Goal: Navigation & Orientation: Find specific page/section

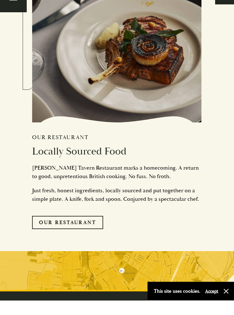
scroll to position [1874, 0]
click at [52, 230] on link "Our Restaurant" at bounding box center [67, 236] width 71 height 13
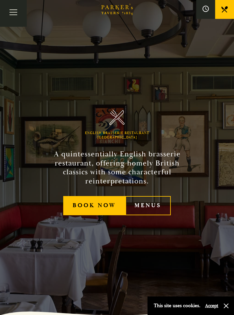
click at [150, 215] on link "Menus" at bounding box center [148, 205] width 46 height 19
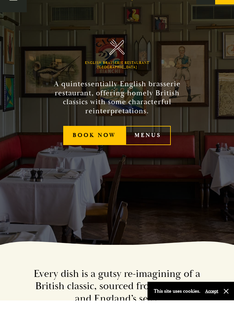
scroll to position [64, 0]
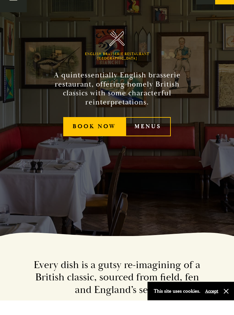
click at [151, 134] on link "Menus" at bounding box center [148, 141] width 46 height 19
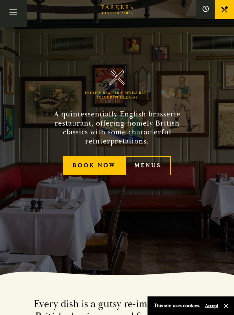
scroll to position [0, 0]
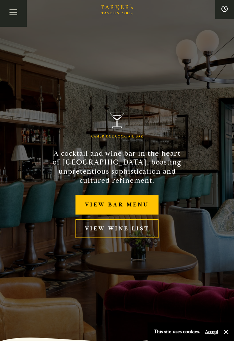
click at [102, 210] on link "View bar menu" at bounding box center [116, 204] width 83 height 19
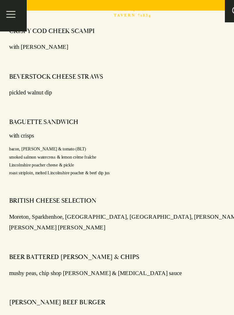
scroll to position [425, 0]
